Goal: Task Accomplishment & Management: Manage account settings

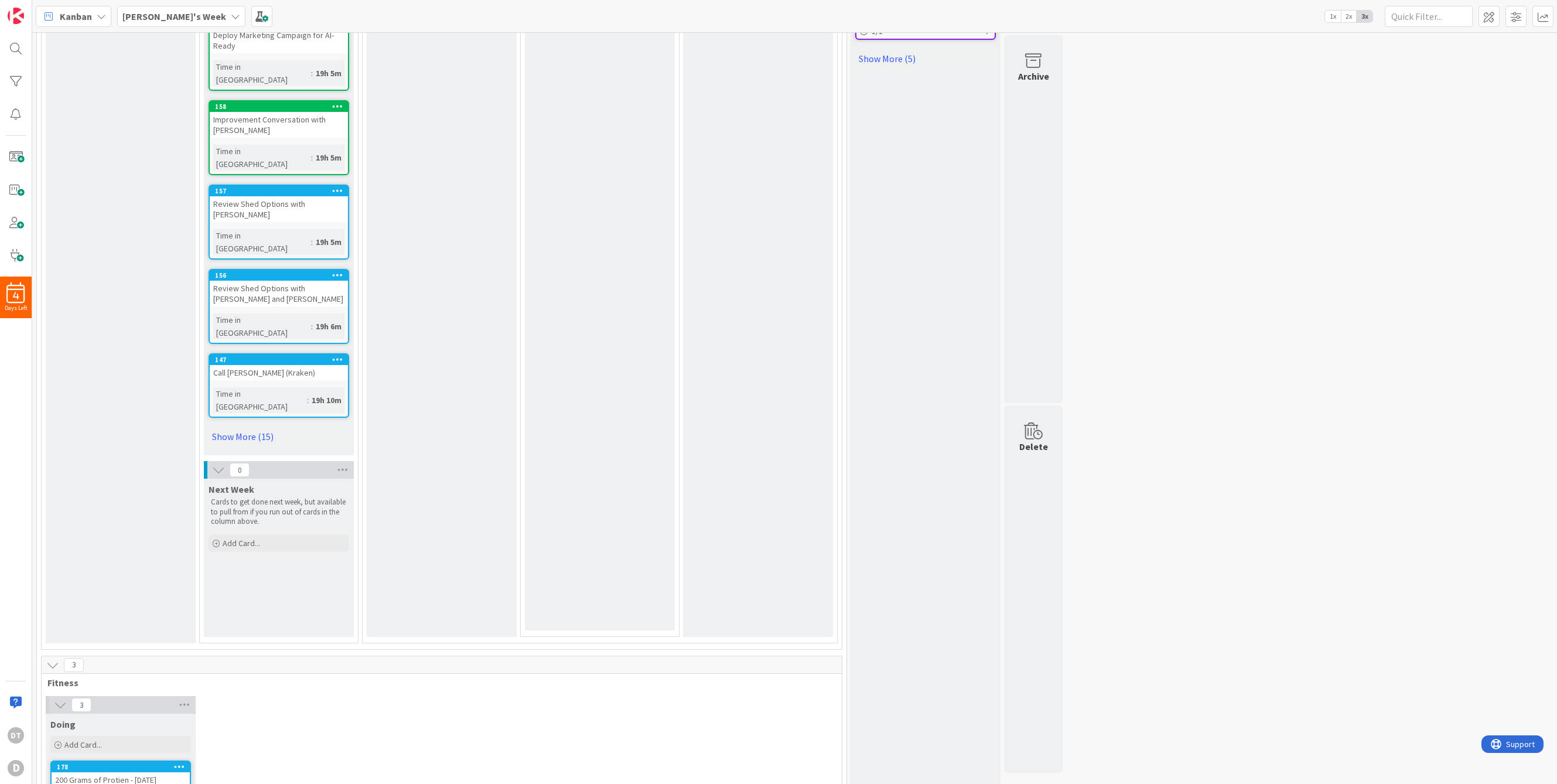
scroll to position [632, 0]
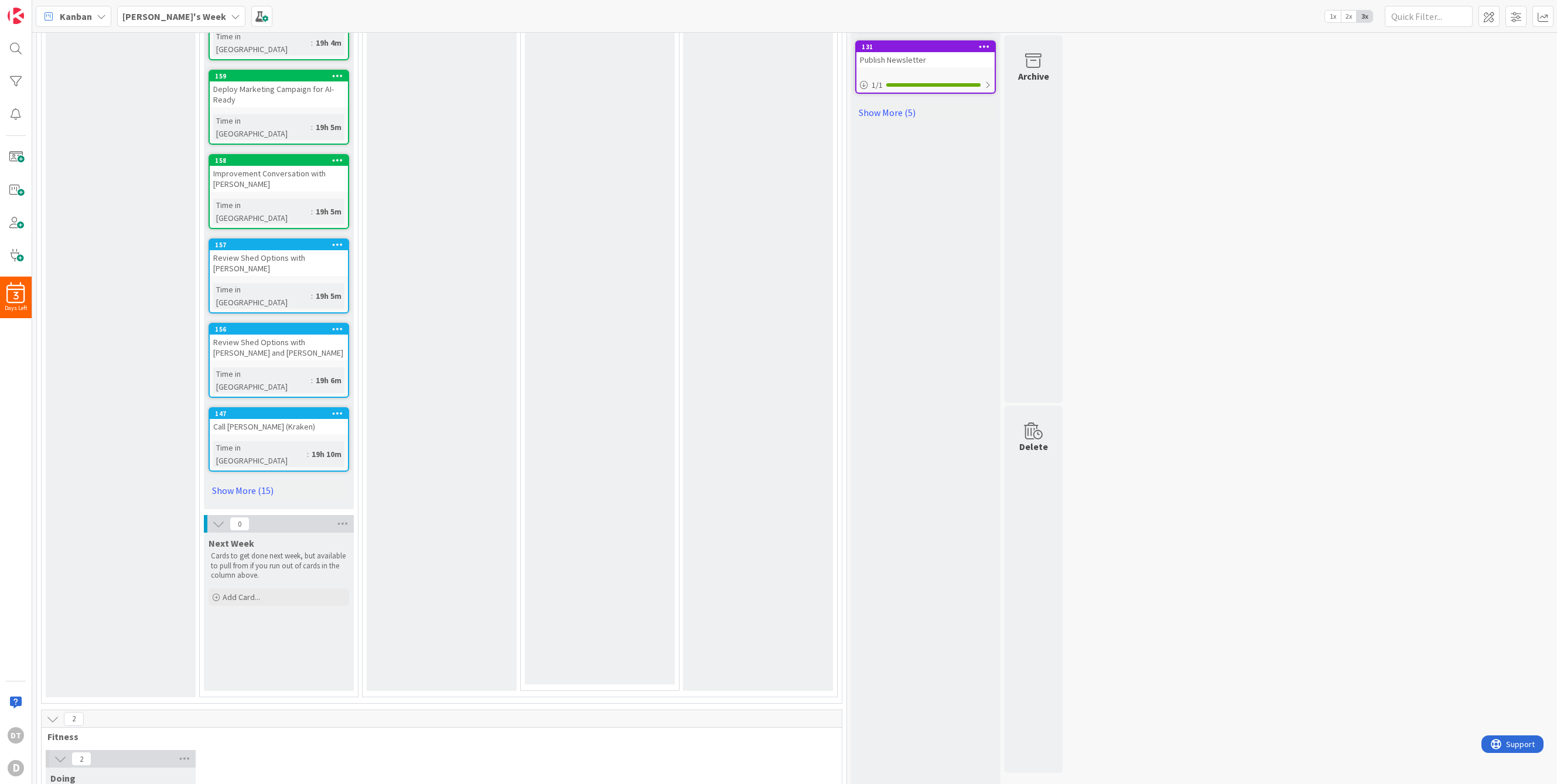
click at [76, 783] on span "Add Card..." at bounding box center [83, 798] width 37 height 10
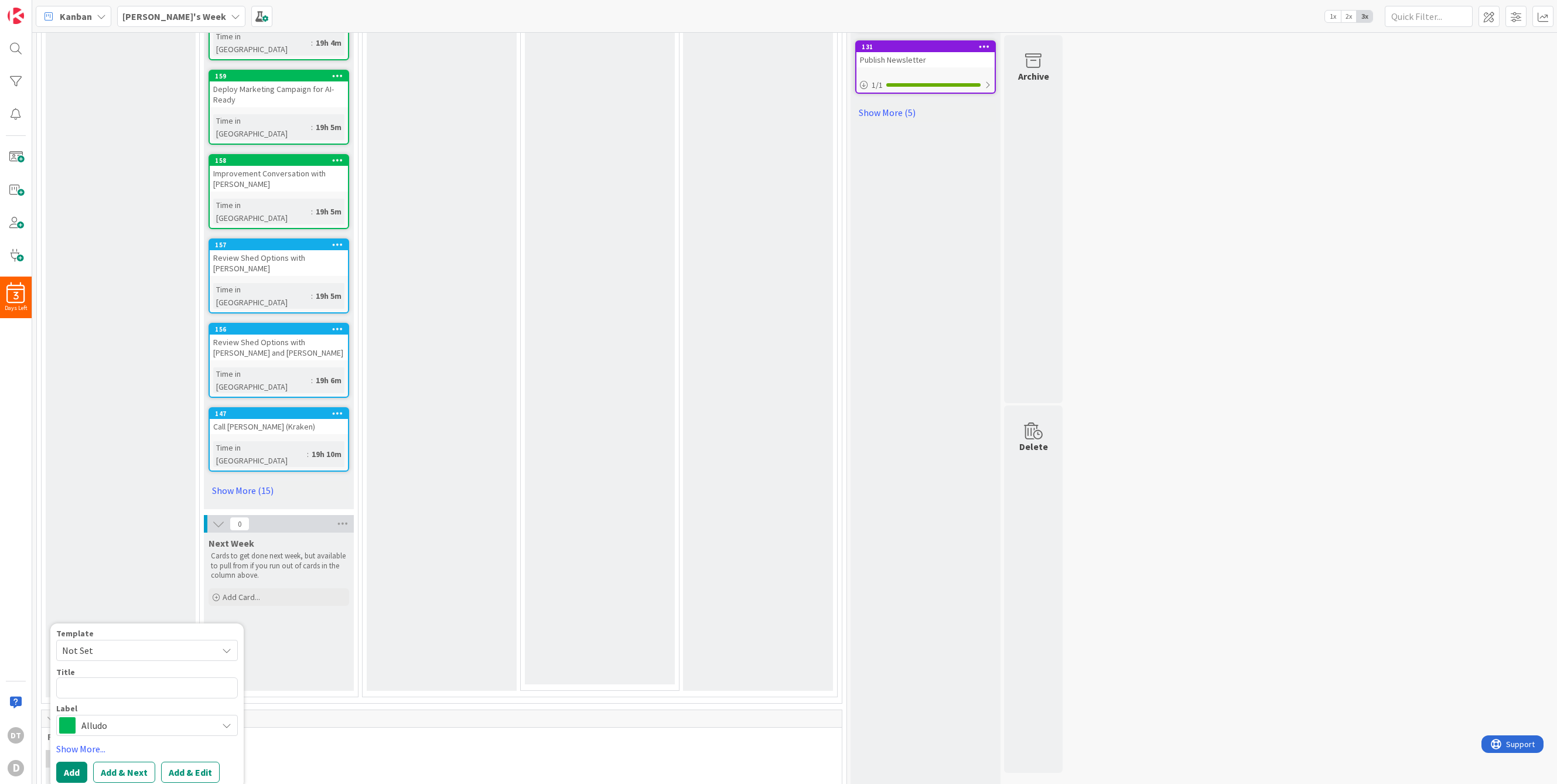
click at [81, 642] on span "Not Set" at bounding box center [135, 649] width 147 height 15
click at [104, 760] on link "Edit Card Templates" at bounding box center [97, 770] width 82 height 21
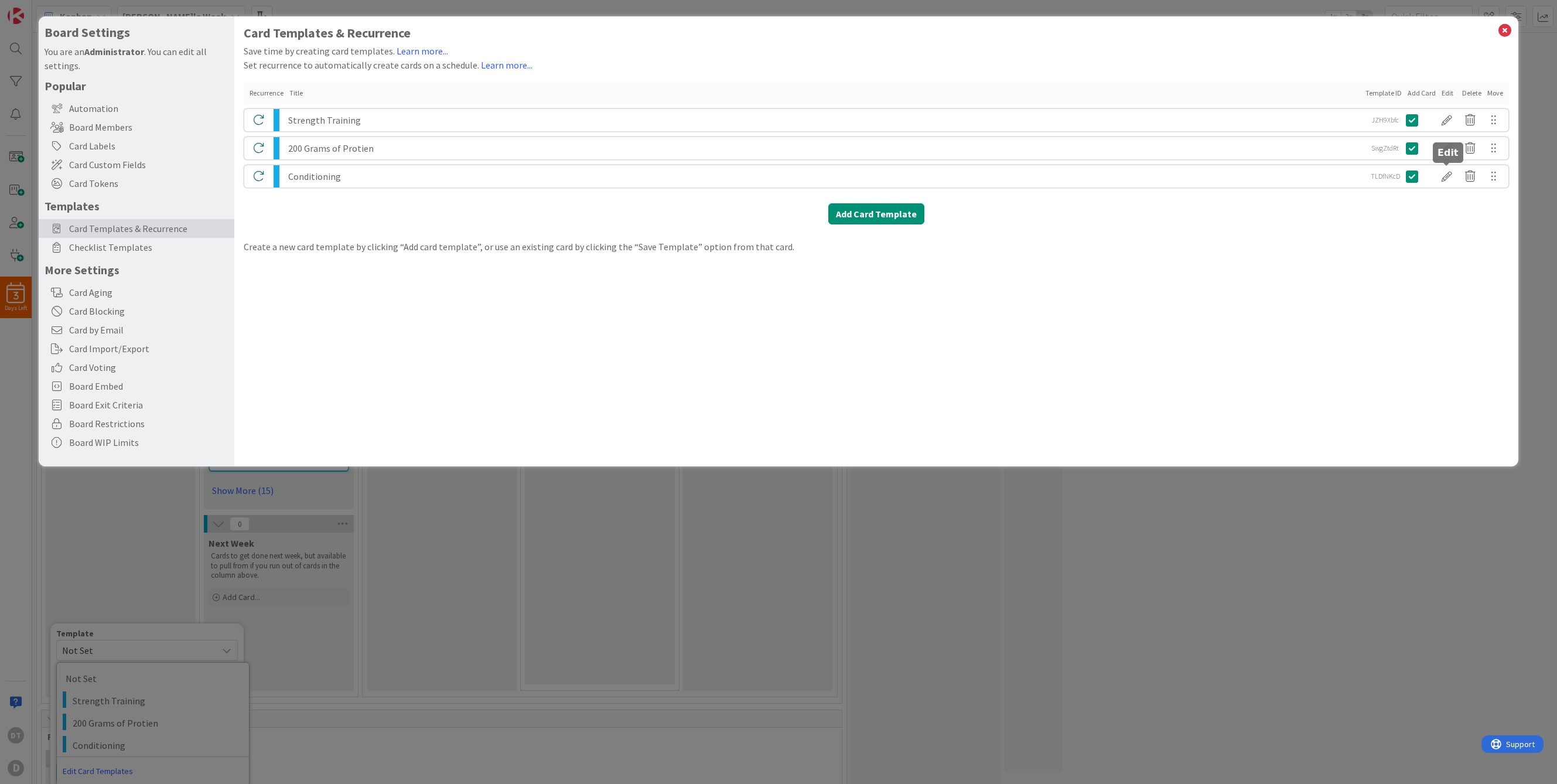
click at [1443, 178] on div at bounding box center [1446, 176] width 23 height 20
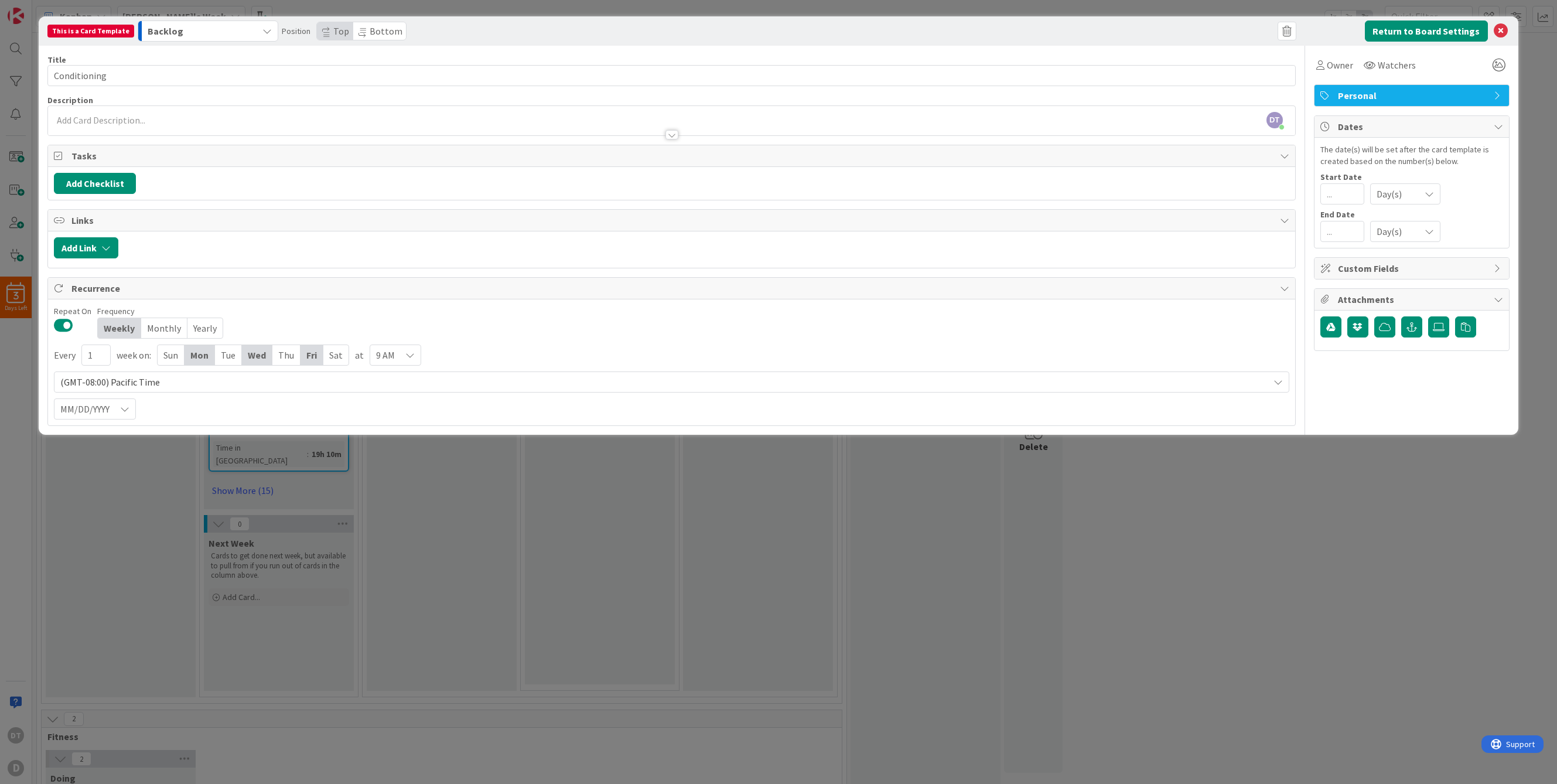
click at [406, 354] on icon at bounding box center [410, 355] width 10 height 10
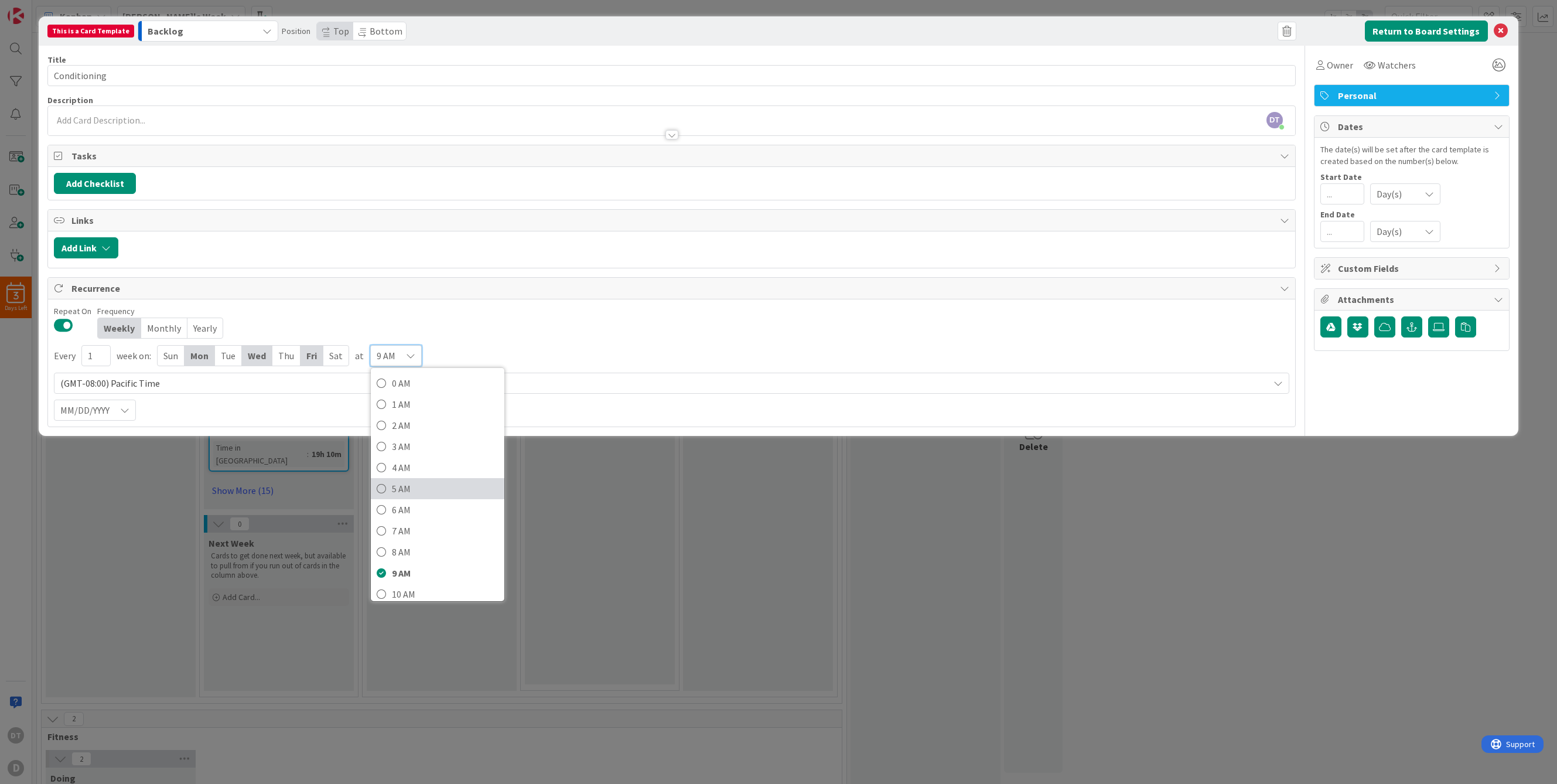
click at [394, 488] on span "5 AM" at bounding box center [445, 488] width 107 height 18
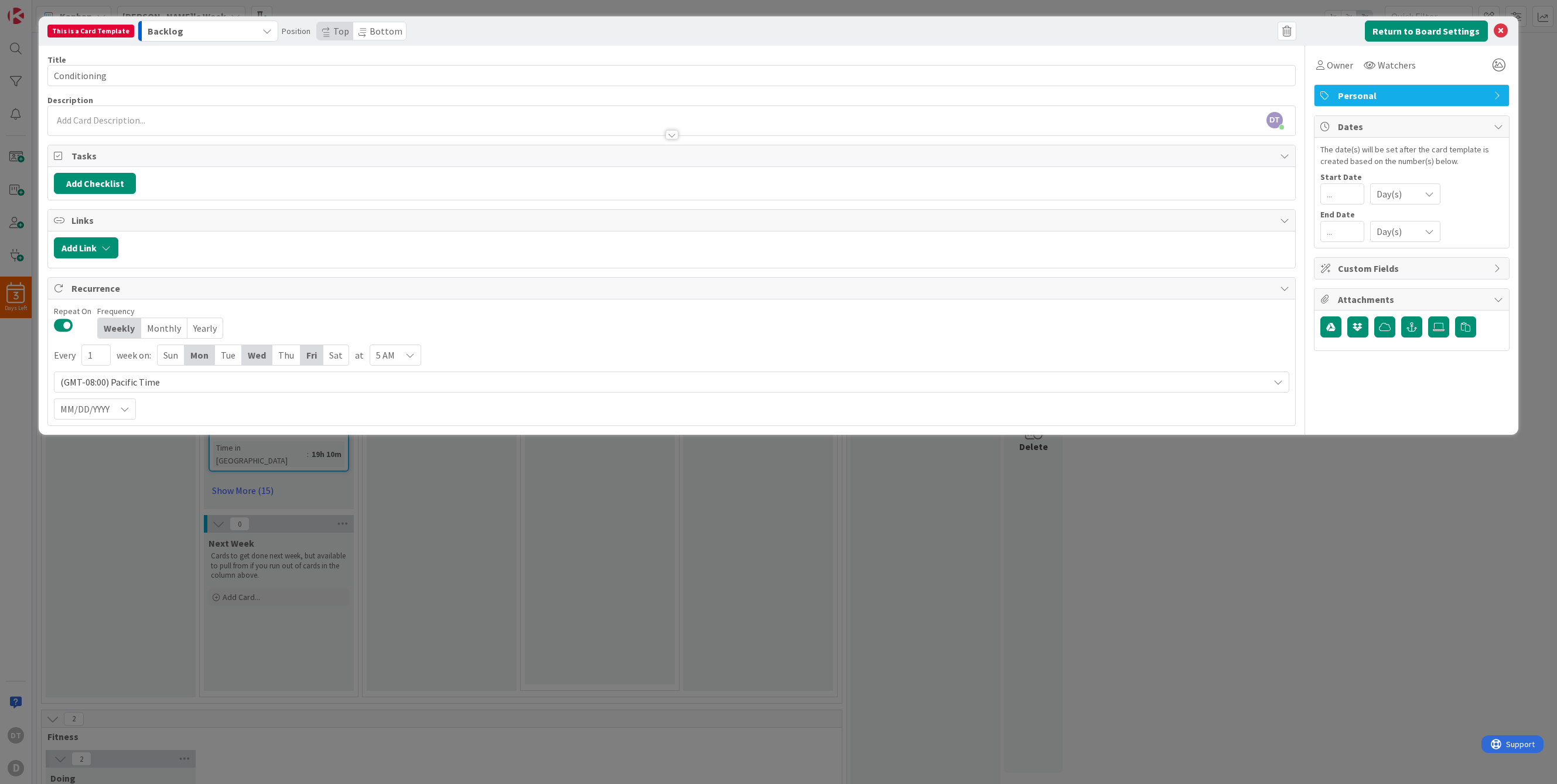
click at [410, 355] on icon at bounding box center [410, 355] width 10 height 10
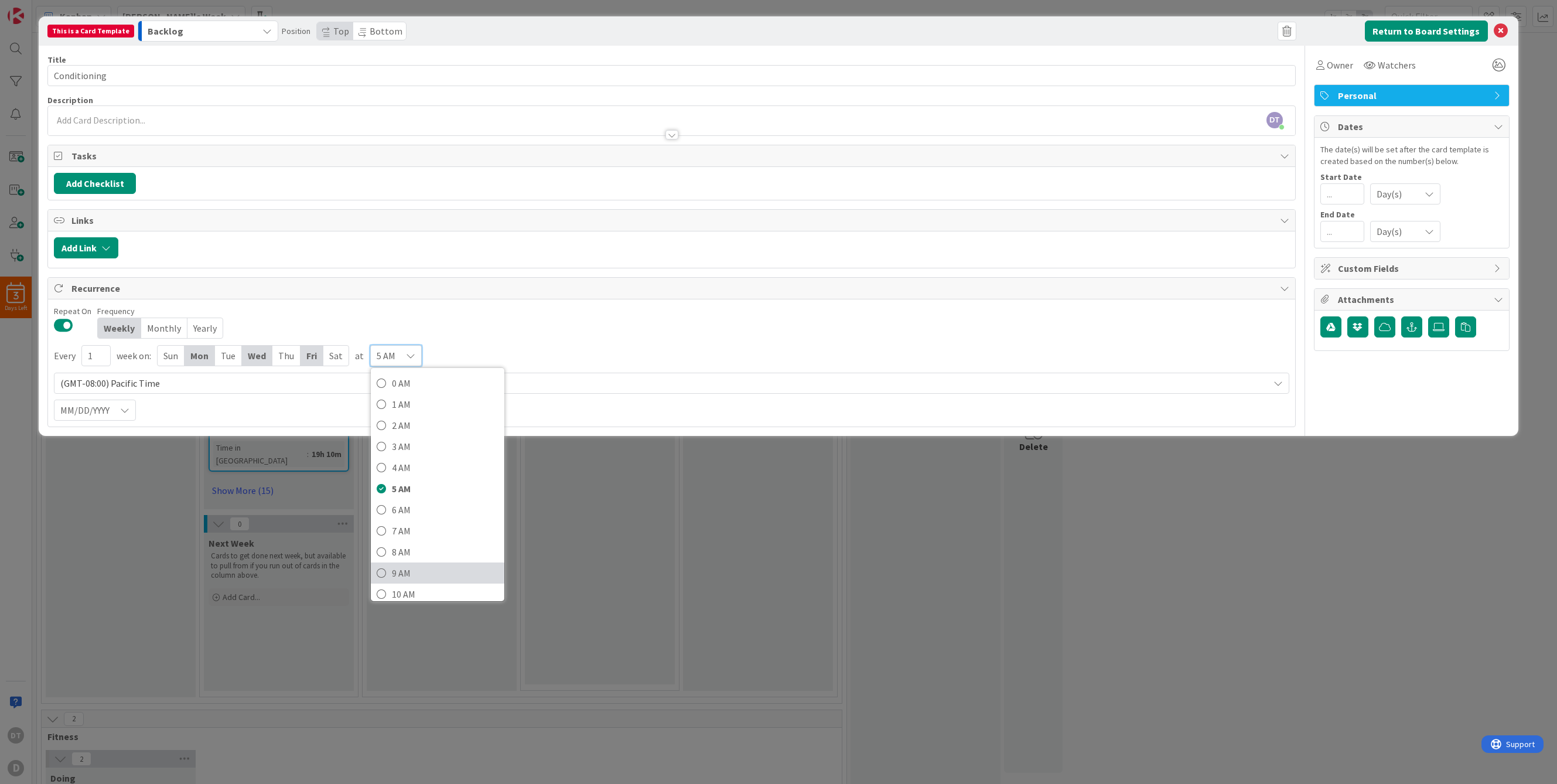
click at [394, 578] on span "9 AM" at bounding box center [445, 573] width 107 height 18
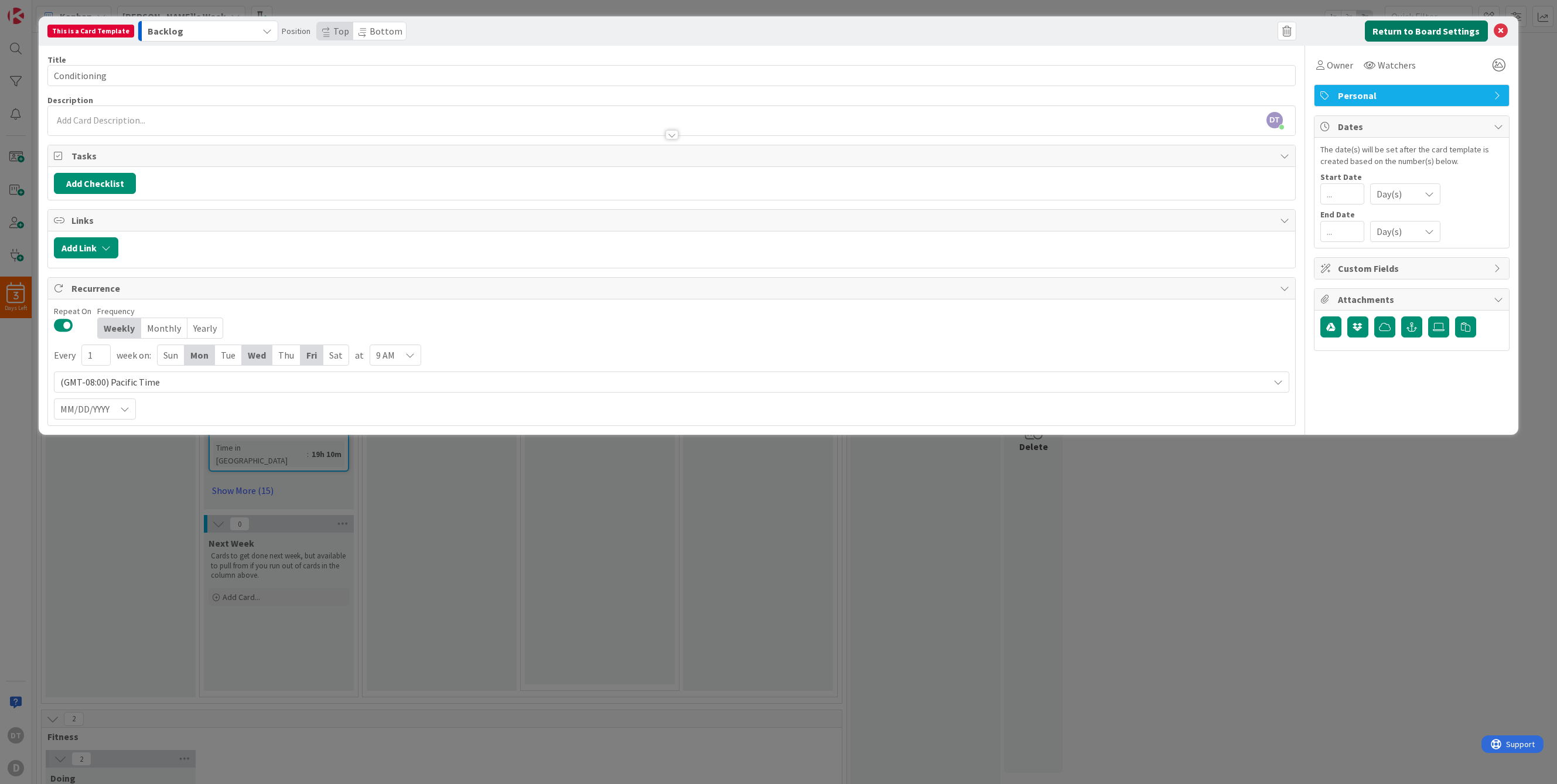
click at [1426, 28] on button "Return to Board Settings" at bounding box center [1426, 31] width 123 height 21
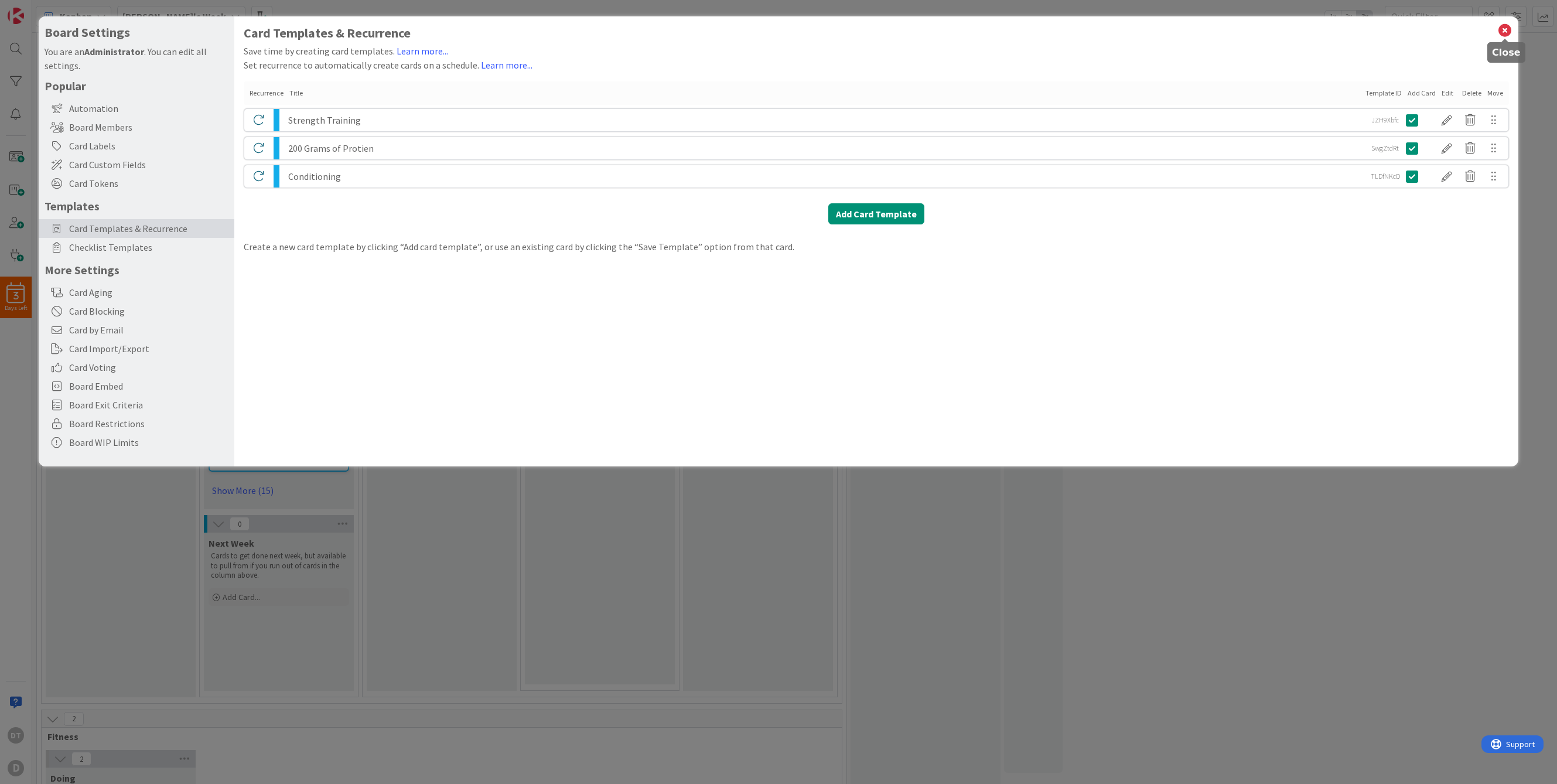
click at [1501, 29] on icon at bounding box center [1504, 30] width 15 height 17
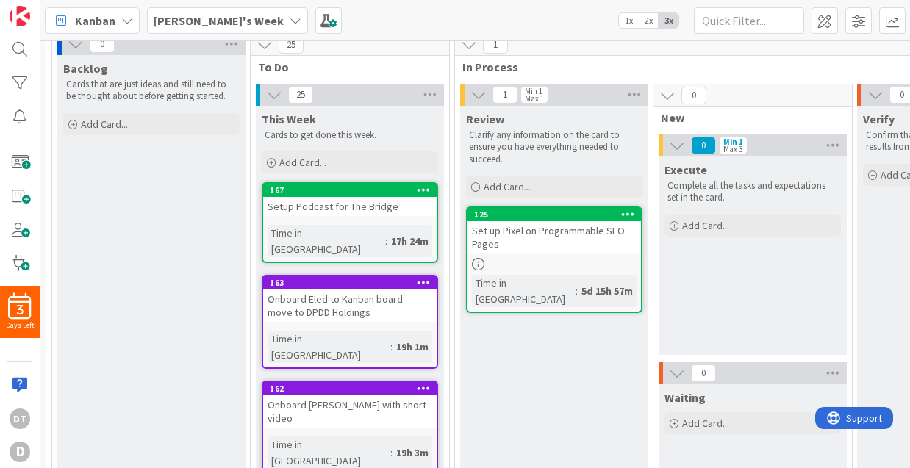
scroll to position [112, 0]
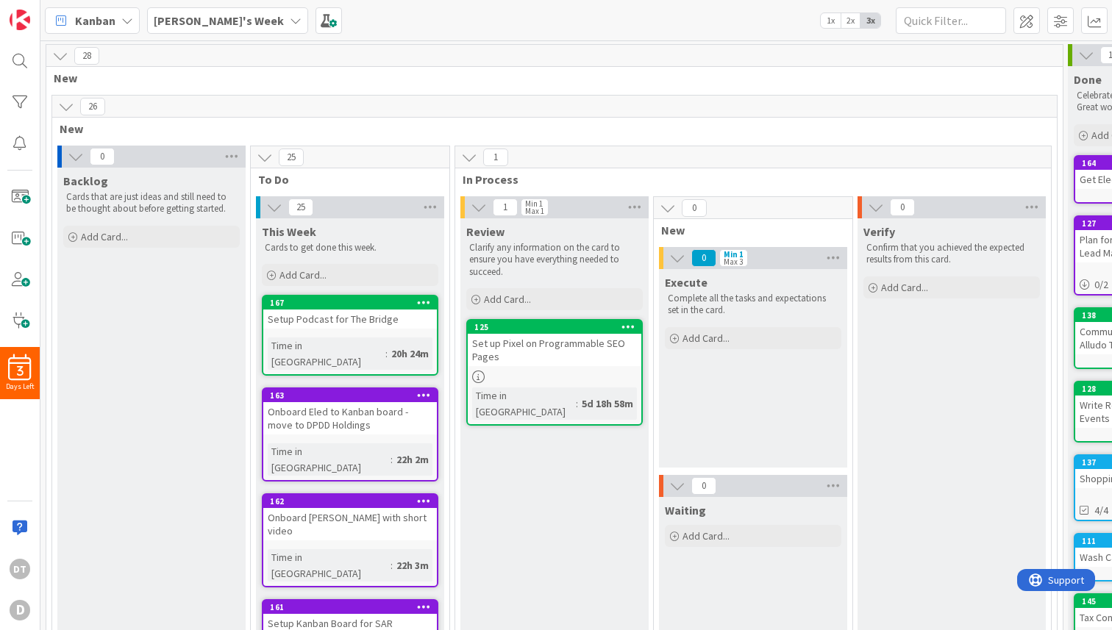
click at [290, 20] on icon at bounding box center [296, 21] width 12 height 12
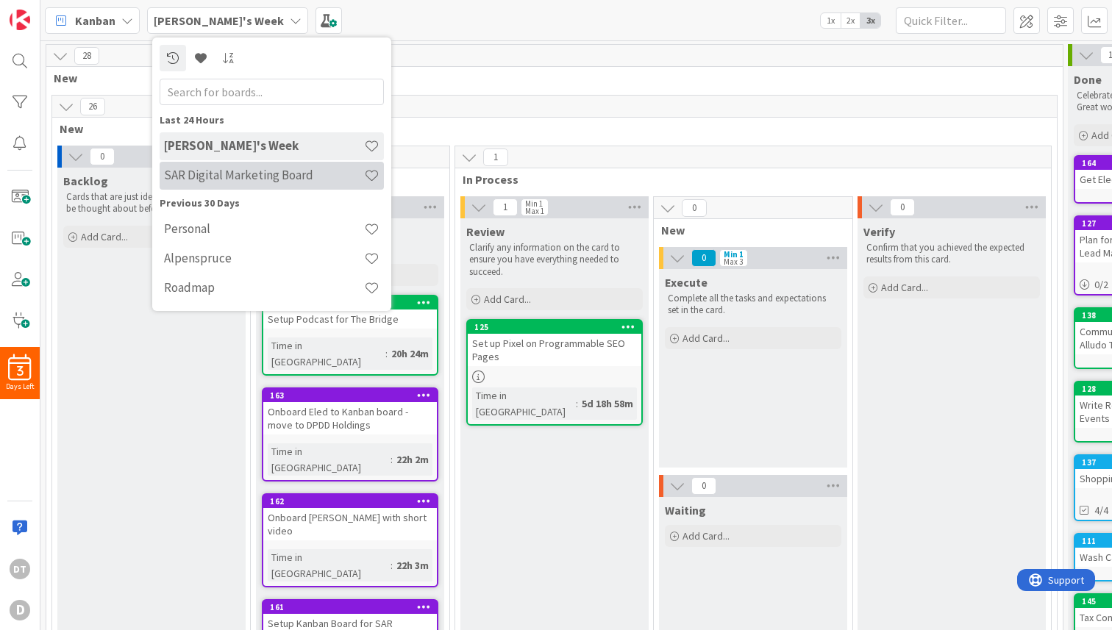
click at [195, 179] on h4 "SAR Digital Marketing Board" at bounding box center [264, 175] width 200 height 15
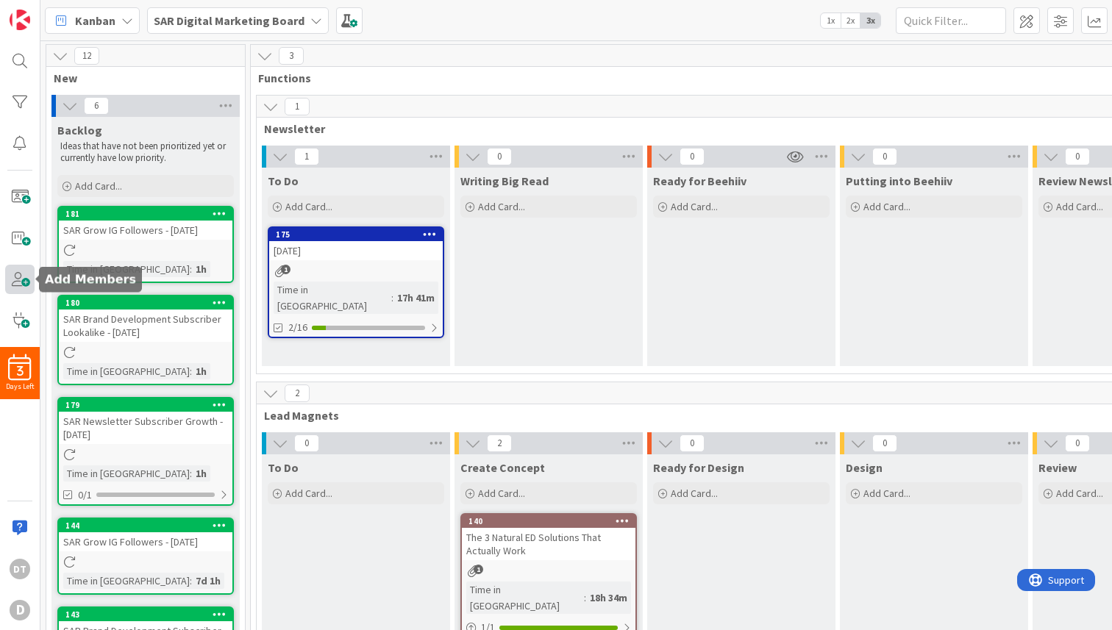
click at [11, 281] on span at bounding box center [19, 279] width 29 height 29
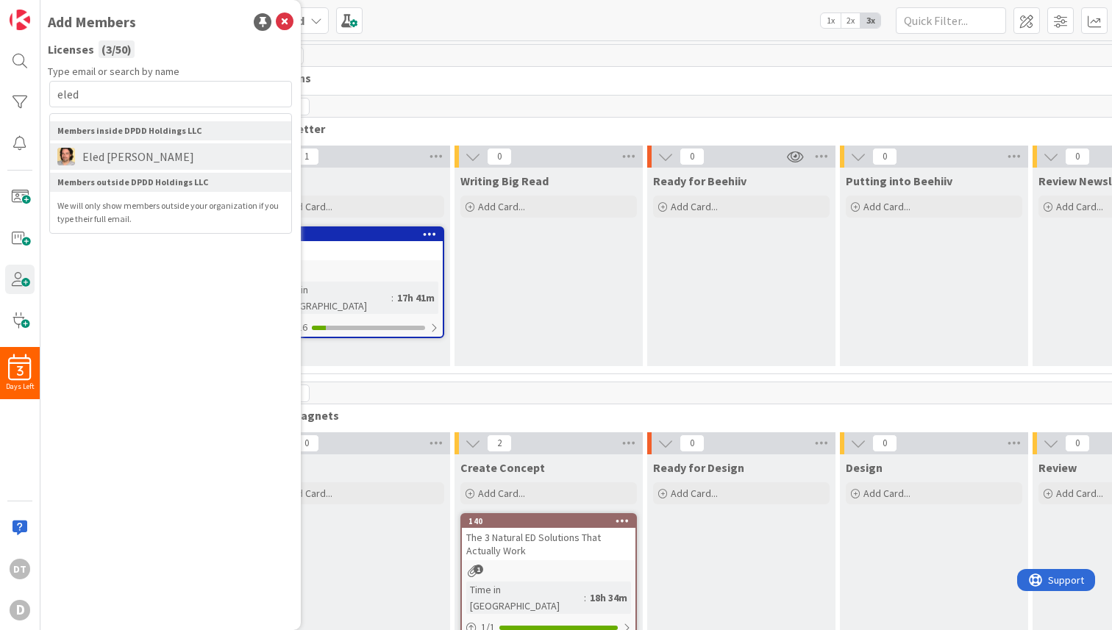
type input "eled"
click at [124, 150] on span "Eled [PERSON_NAME]" at bounding box center [138, 157] width 126 height 18
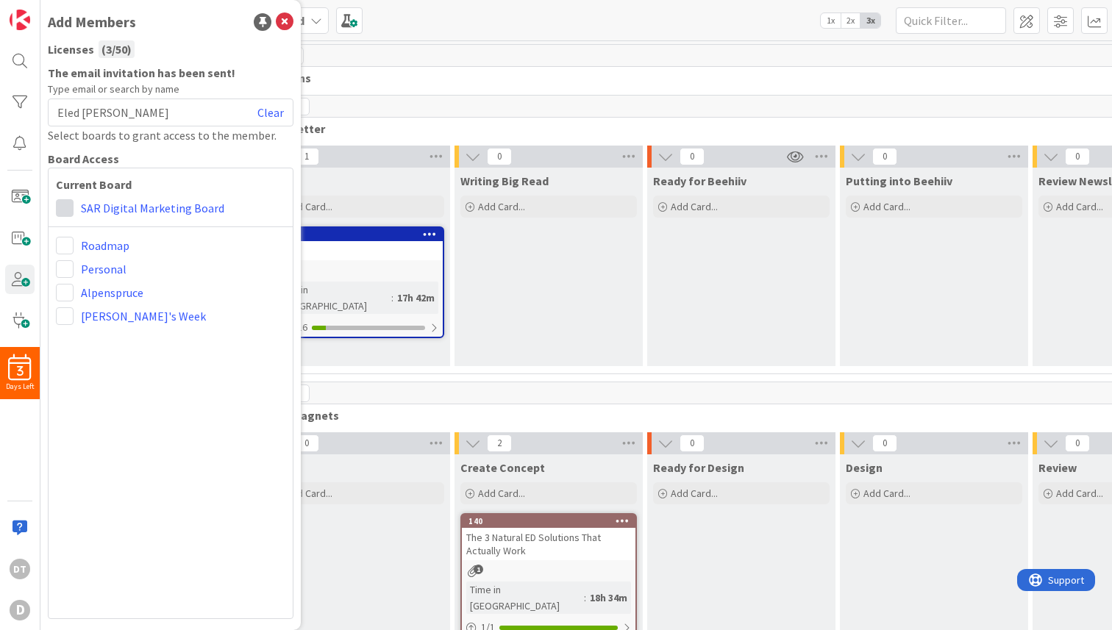
click at [67, 211] on span at bounding box center [65, 208] width 18 height 18
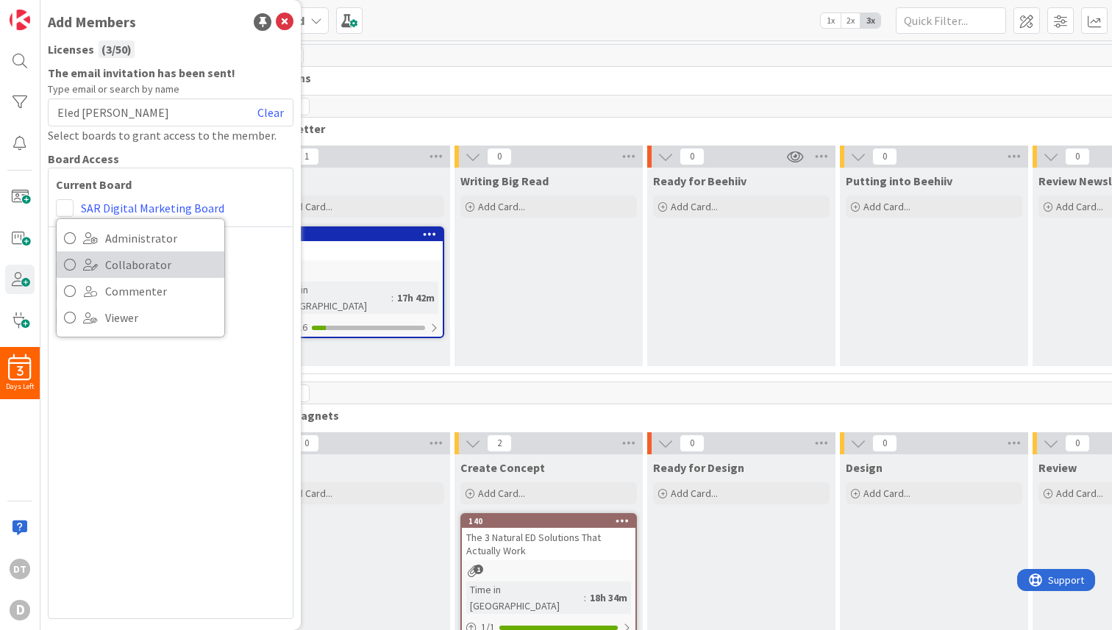
click at [125, 262] on span "Collaborator" at bounding box center [161, 265] width 112 height 22
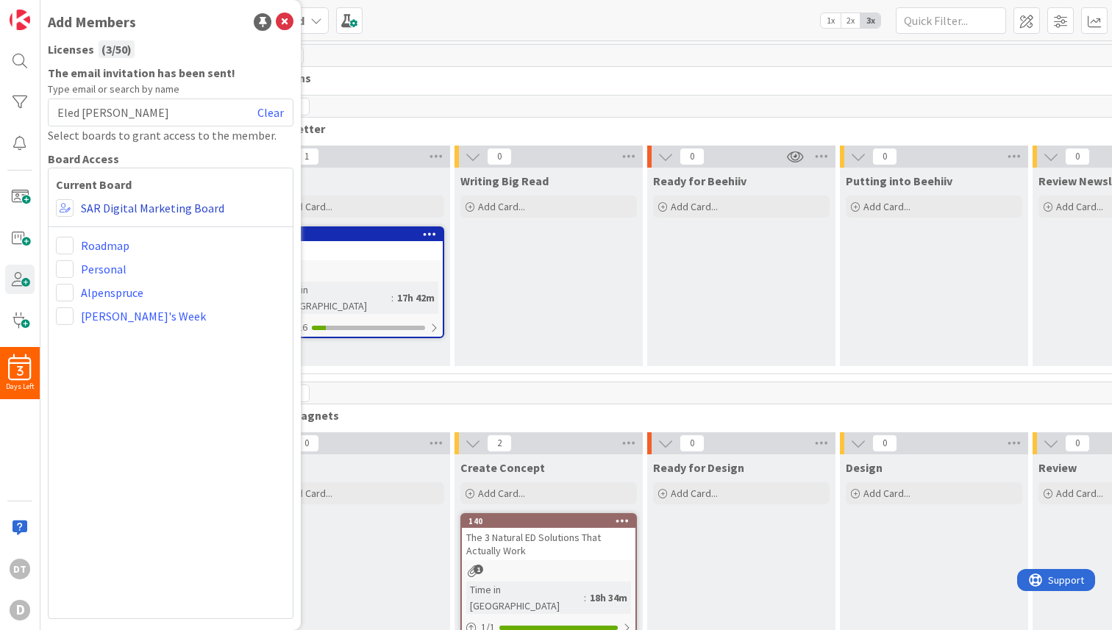
click at [87, 204] on link "SAR Digital Marketing Board" at bounding box center [152, 208] width 143 height 18
click at [66, 207] on span at bounding box center [65, 208] width 18 height 18
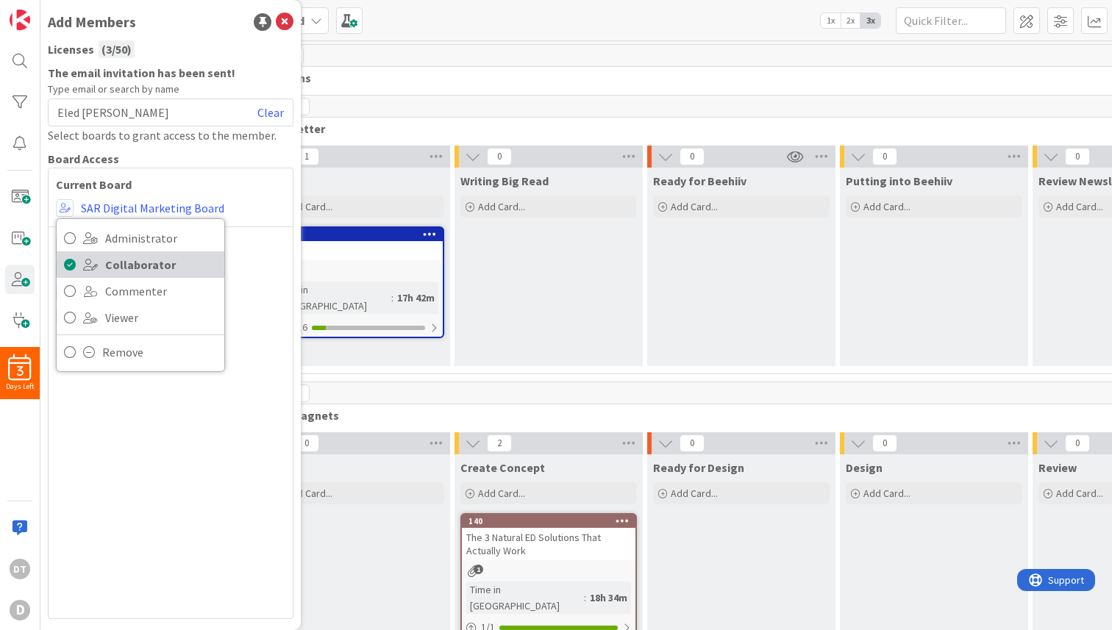
click at [141, 268] on span "Collaborator" at bounding box center [161, 265] width 112 height 22
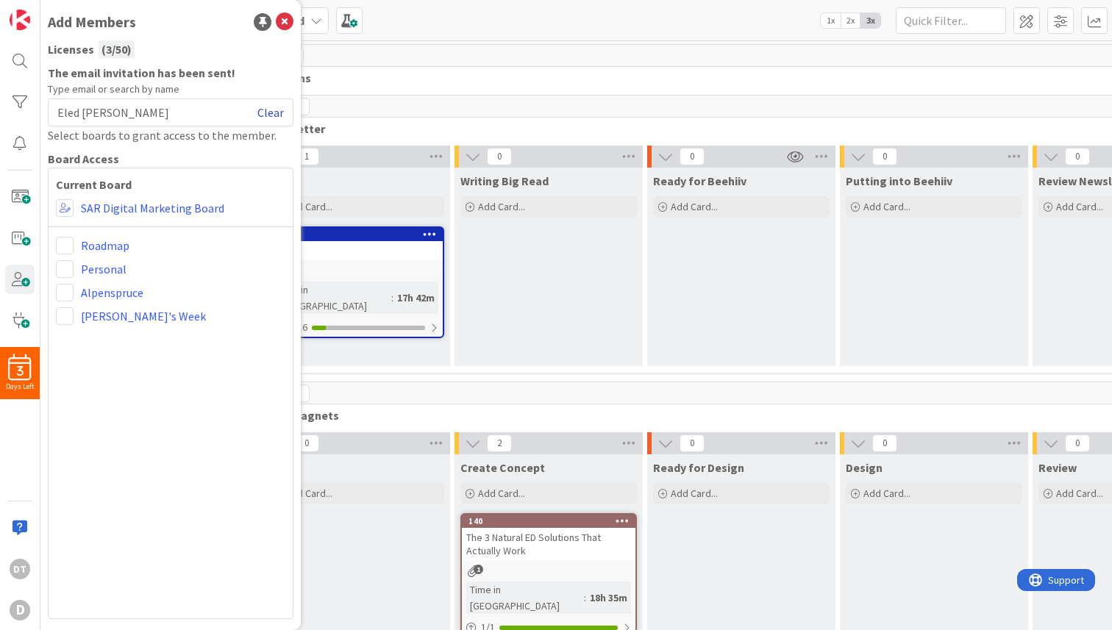
click at [268, 112] on link "Clear" at bounding box center [270, 113] width 26 height 18
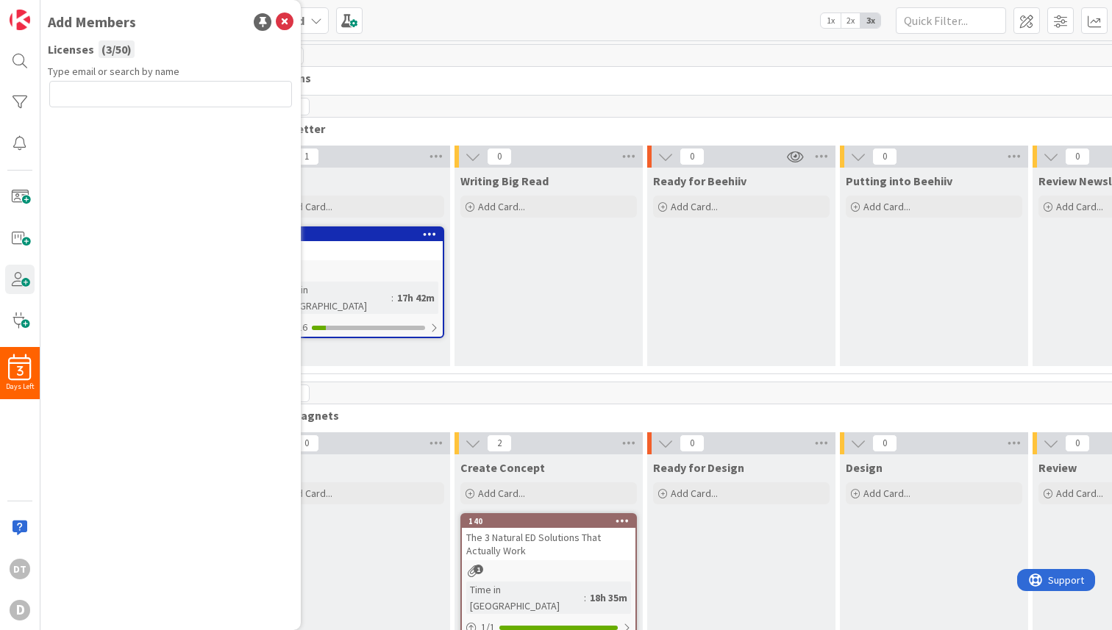
click at [162, 91] on input "text" at bounding box center [170, 94] width 243 height 26
type input "k"
click at [288, 16] on icon at bounding box center [285, 22] width 18 height 18
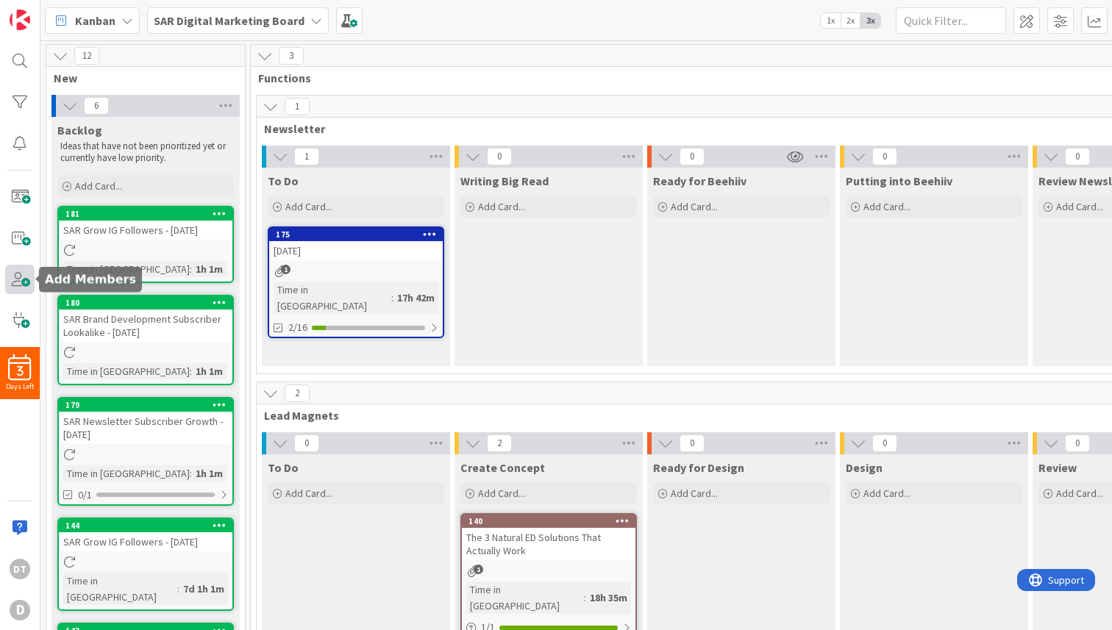
click at [18, 277] on span at bounding box center [19, 279] width 29 height 29
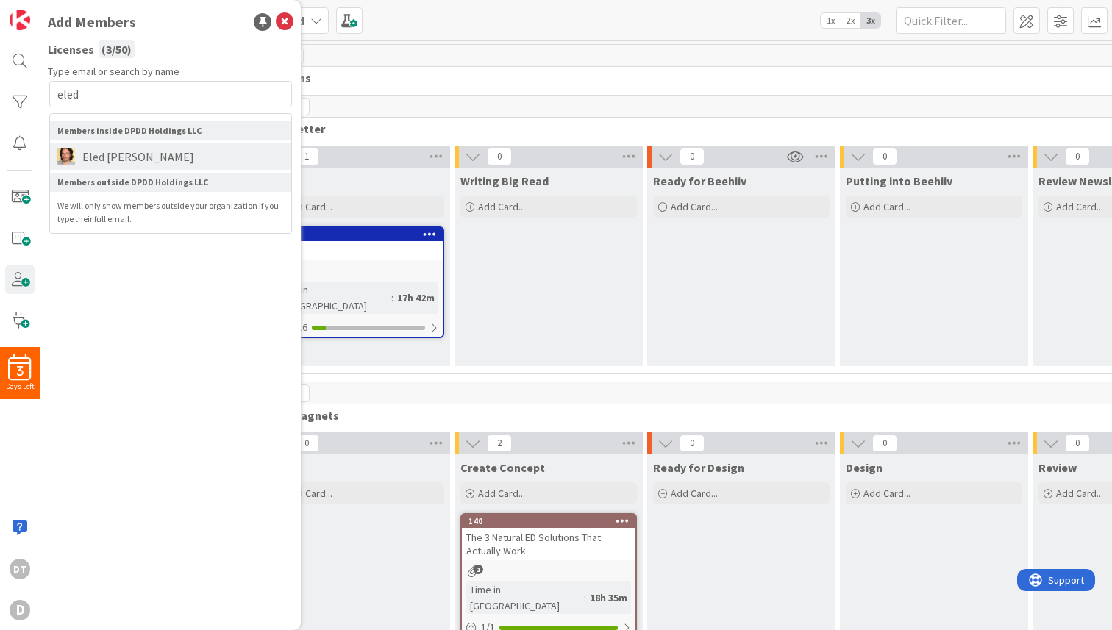
type input "eled"
click at [123, 160] on span "Eled [PERSON_NAME]" at bounding box center [138, 157] width 126 height 18
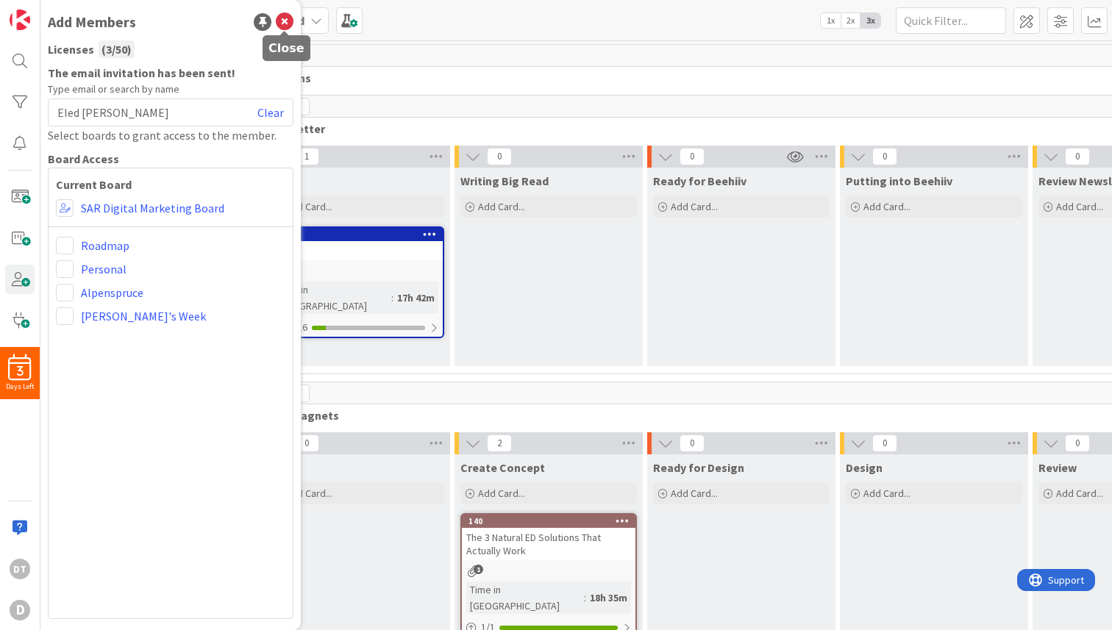
click at [287, 19] on icon at bounding box center [285, 22] width 18 height 18
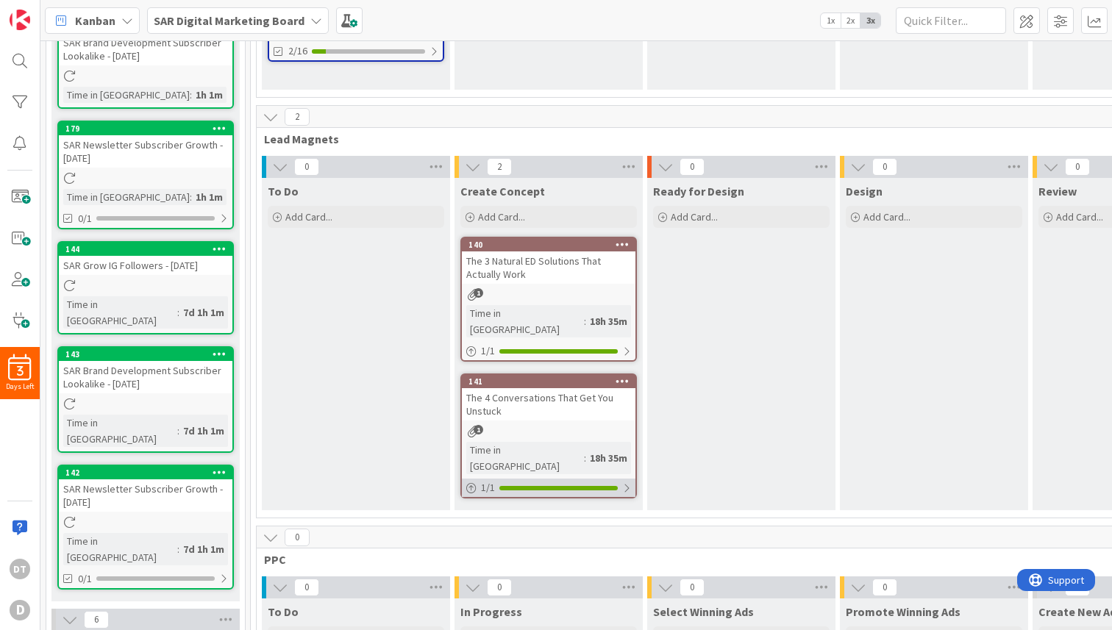
scroll to position [298, 0]
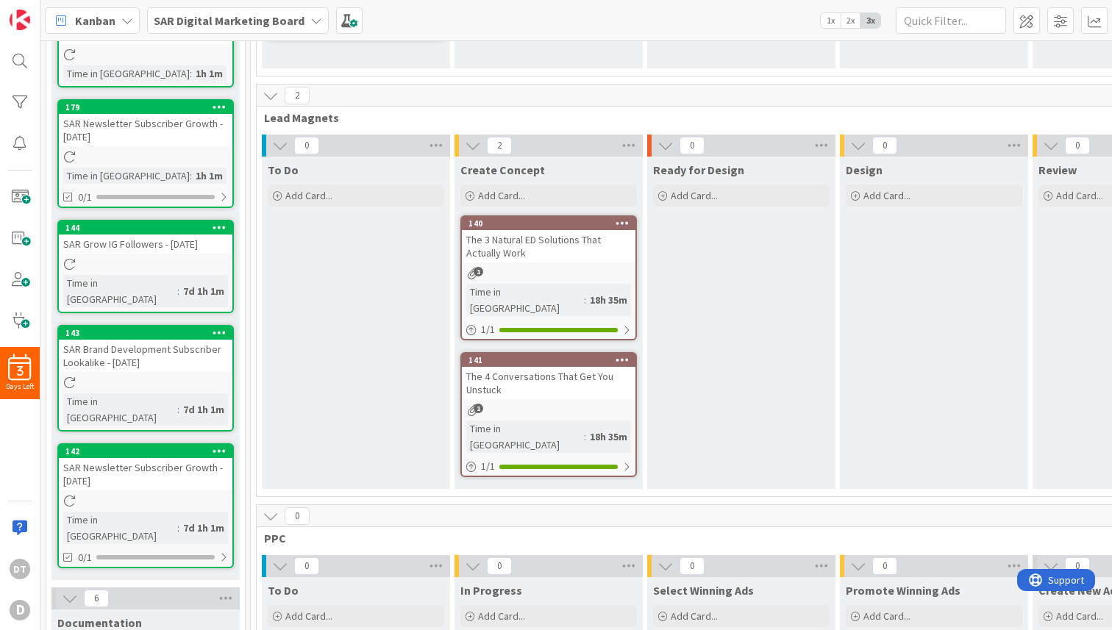
click at [623, 220] on icon at bounding box center [622, 223] width 14 height 10
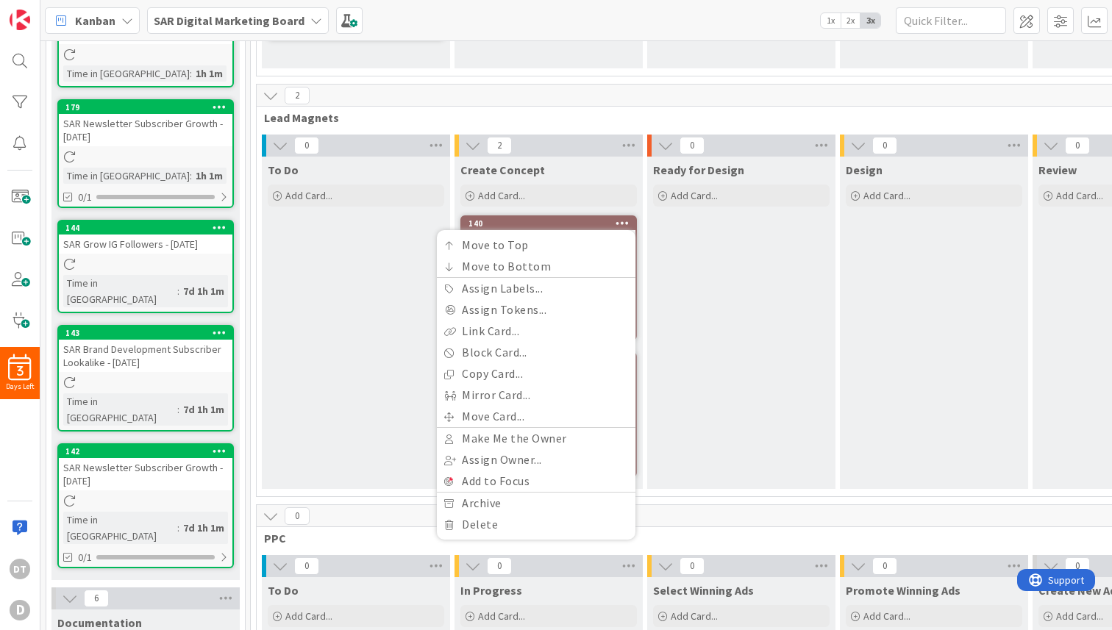
click at [543, 110] on div "2 Lead Magnets" at bounding box center [1030, 106] width 1547 height 43
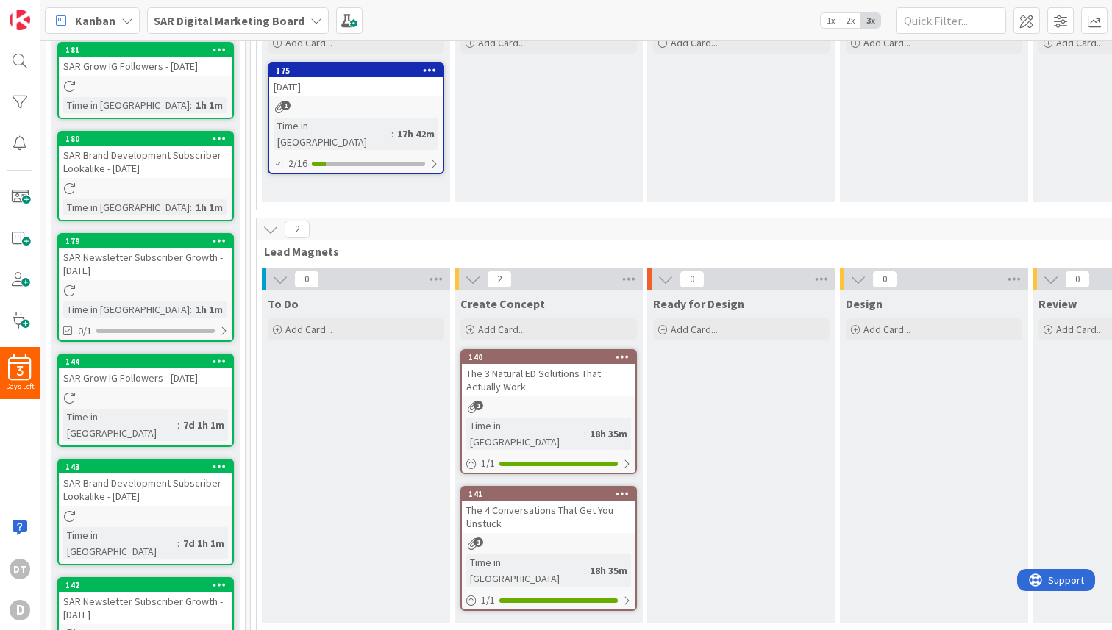
scroll to position [165, 0]
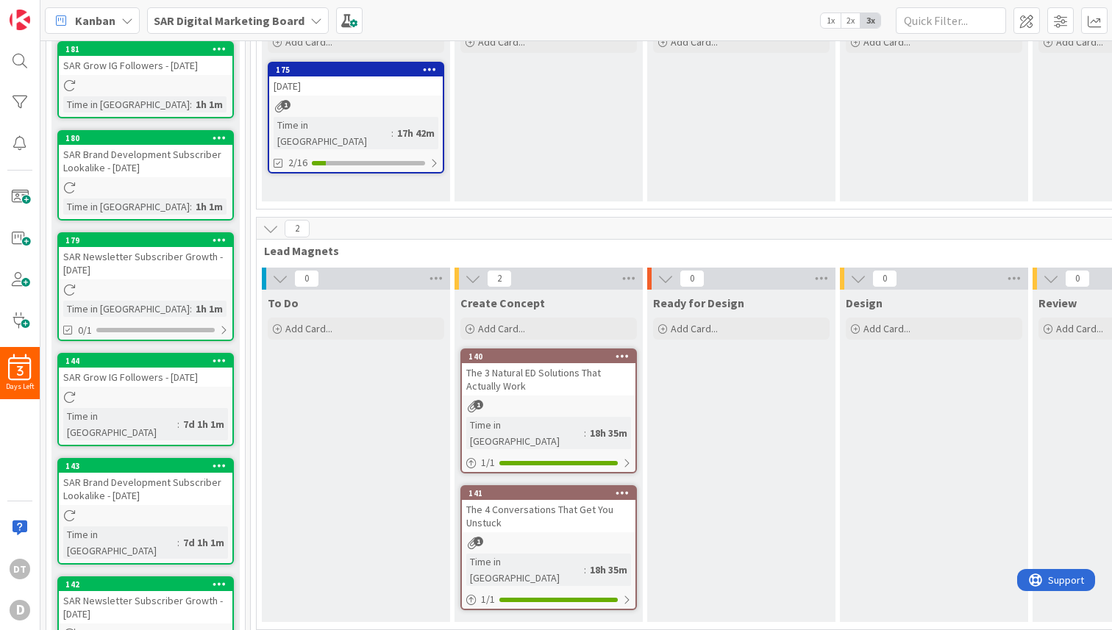
click at [287, 26] on b "SAR Digital Marketing Board" at bounding box center [229, 20] width 151 height 15
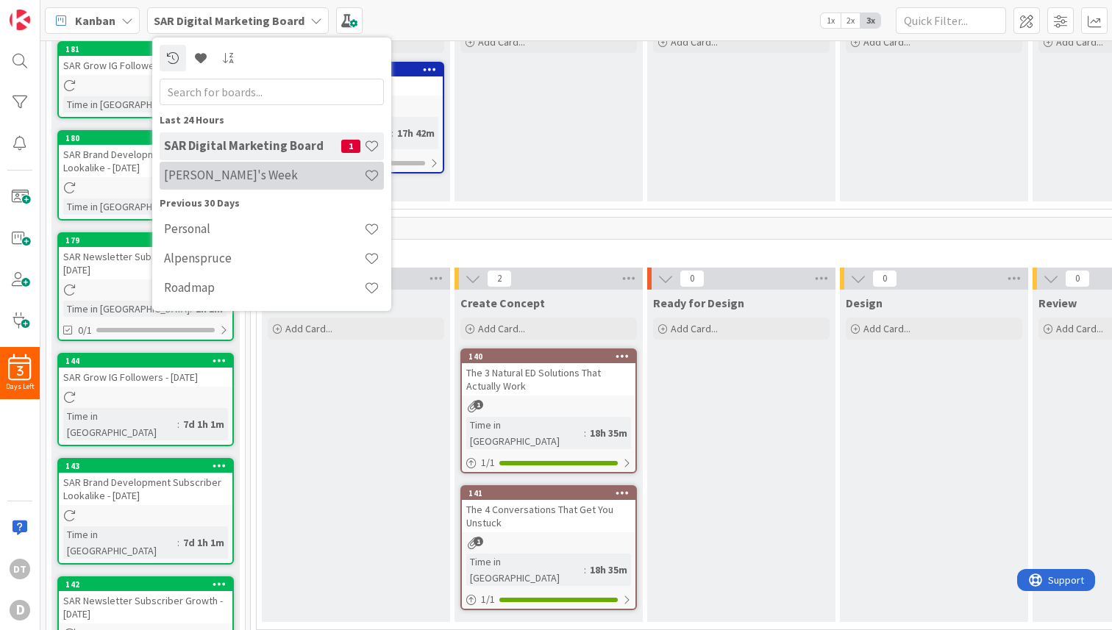
click at [208, 169] on h4 "[PERSON_NAME]'s Week" at bounding box center [264, 175] width 200 height 15
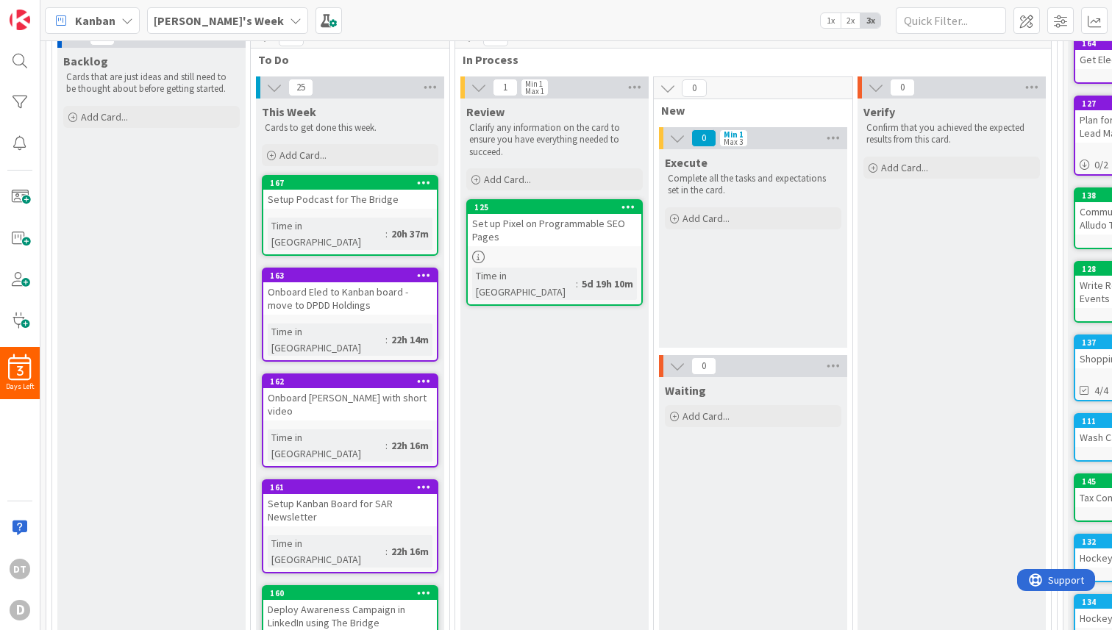
scroll to position [141, 0]
